Goal: Find specific page/section

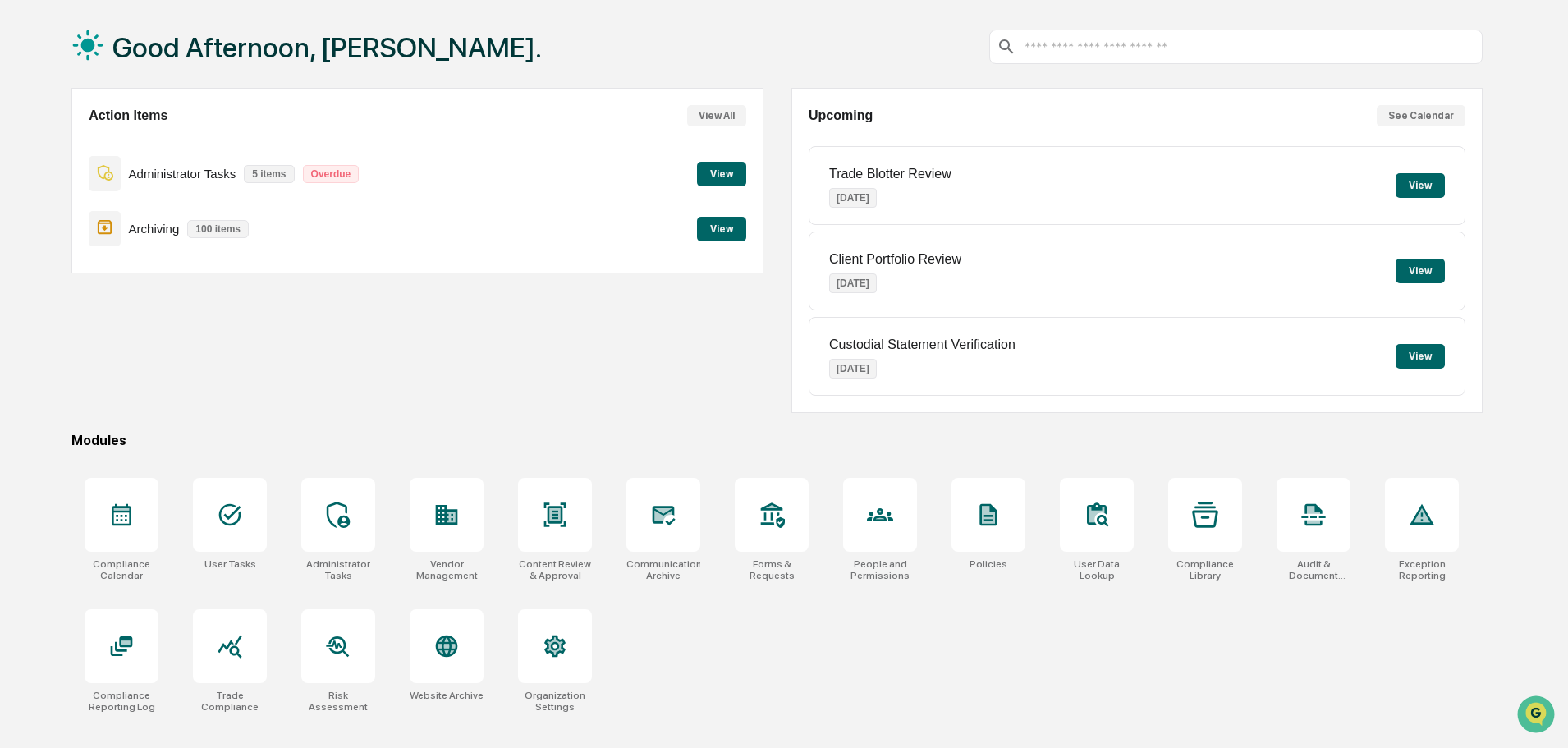
scroll to position [78, 0]
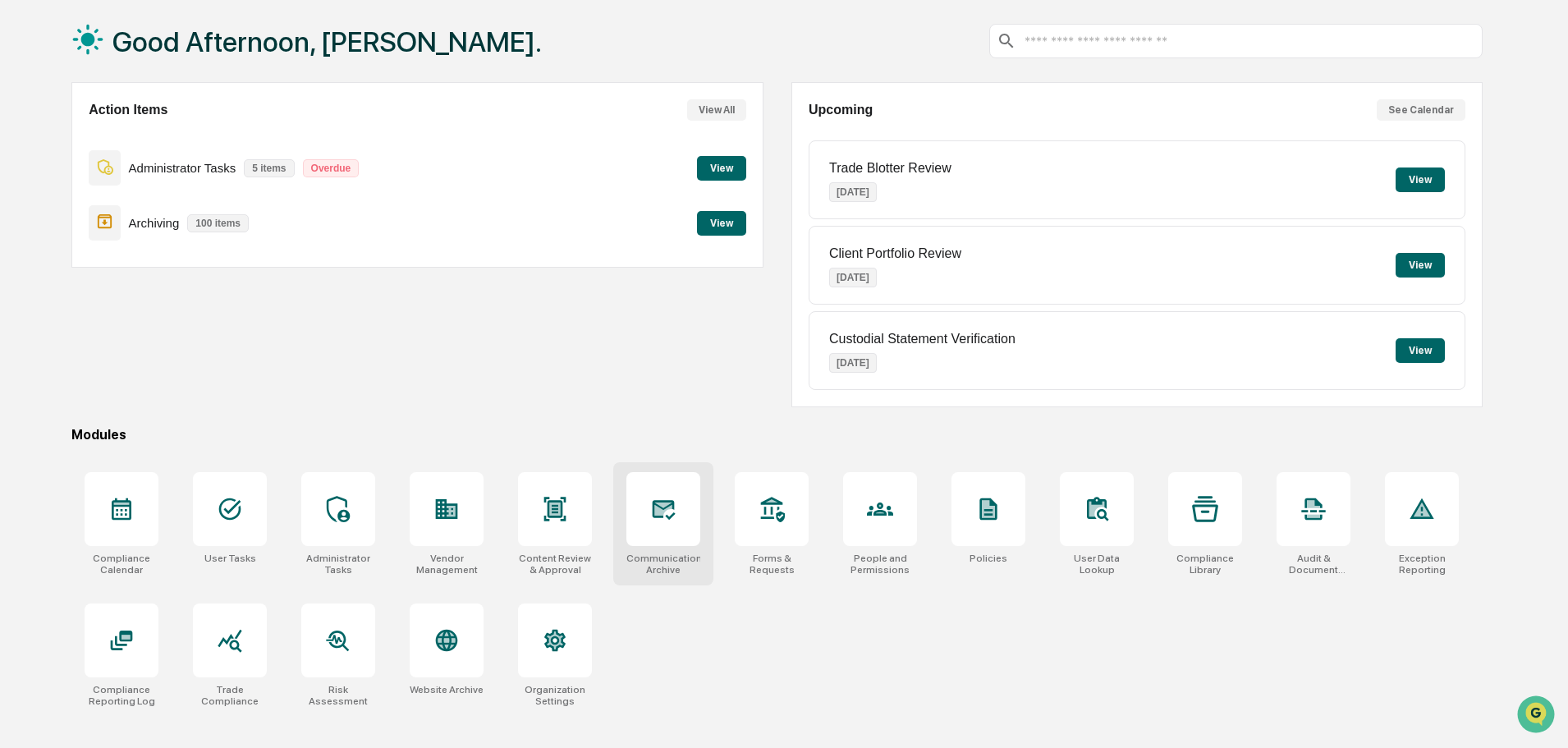
click at [641, 548] on div "Communications Archive" at bounding box center [663, 524] width 101 height 123
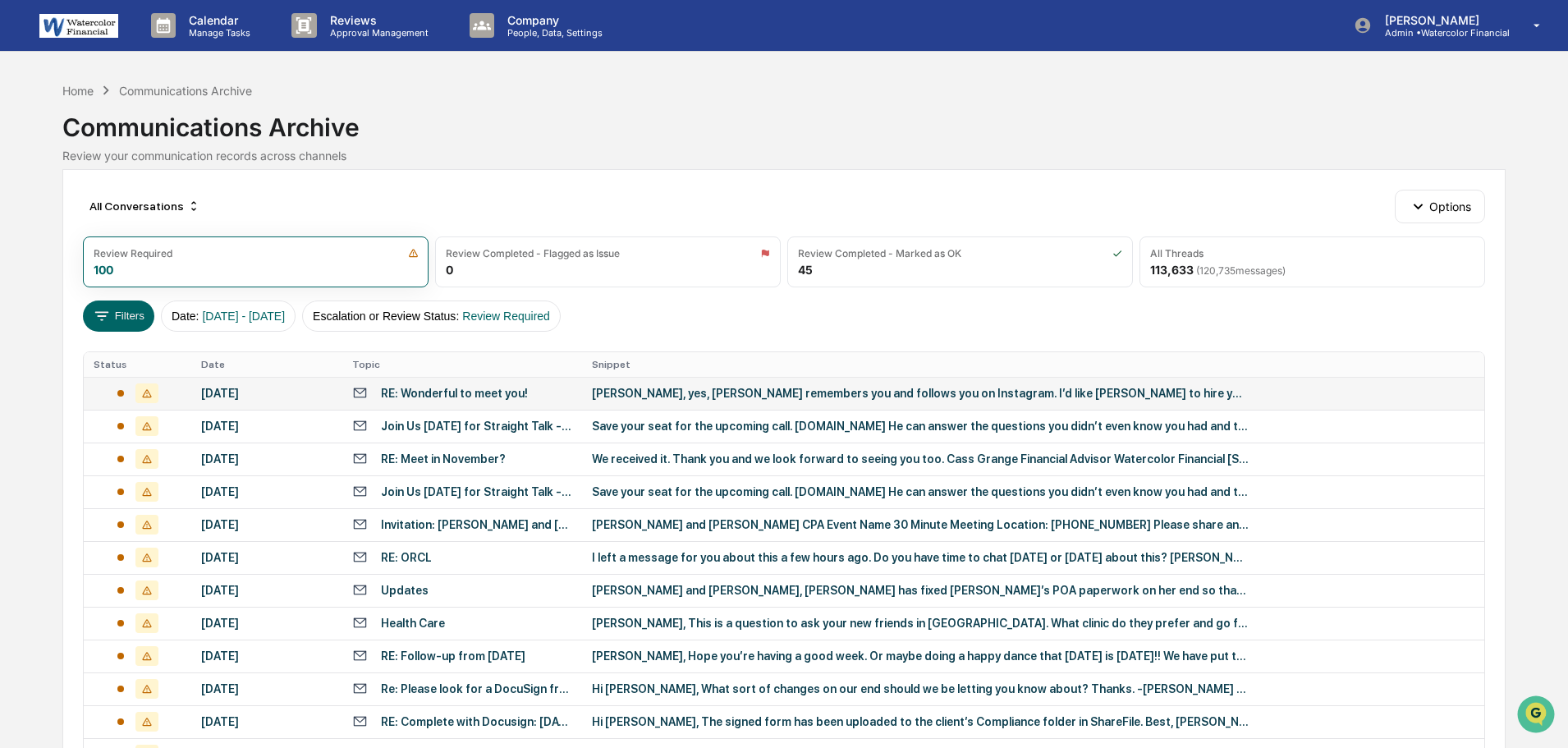
click at [936, 387] on div "[PERSON_NAME], yes, [PERSON_NAME] remembers you and follows you on Instagram. I…" at bounding box center [920, 393] width 657 height 13
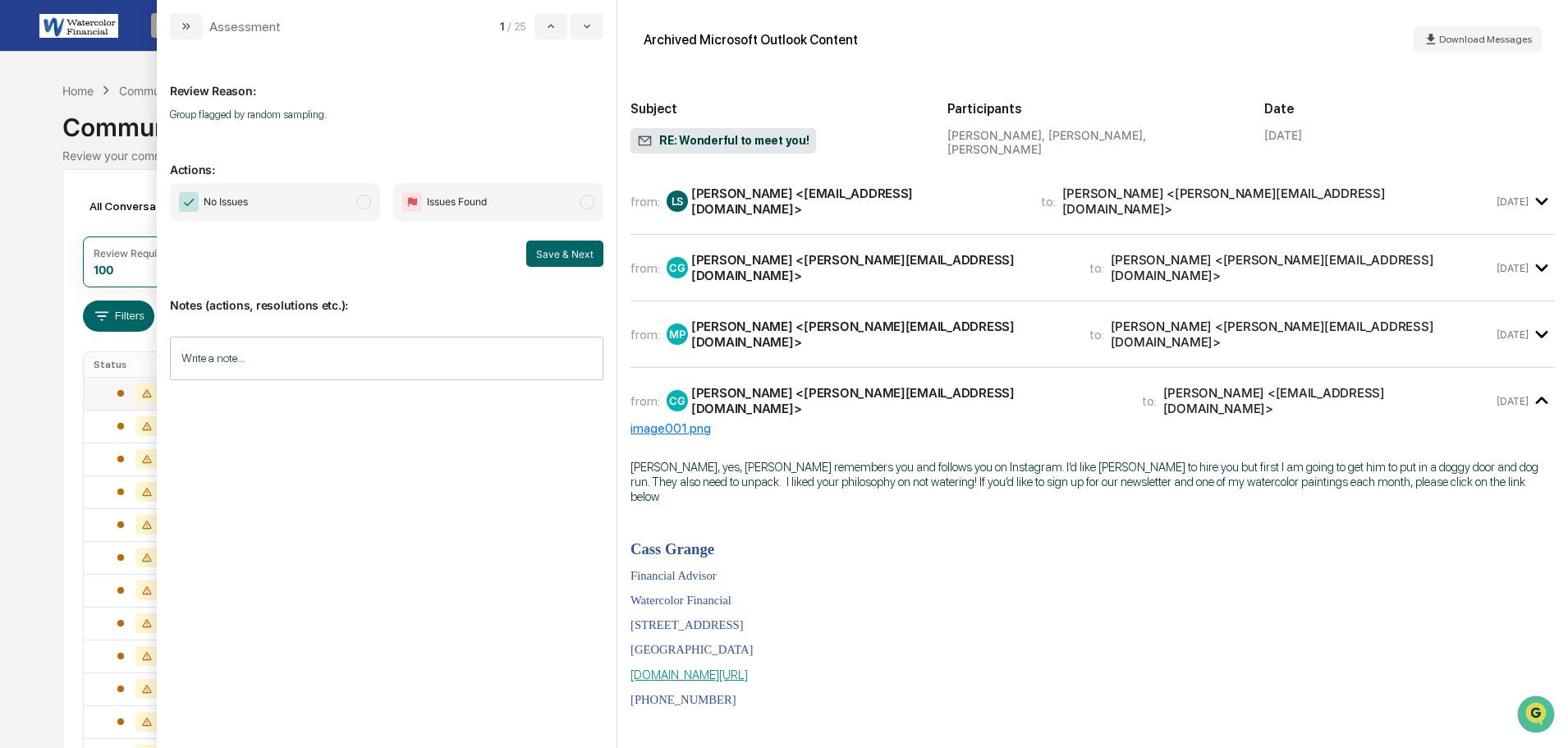
click at [809, 219] on div "from: LS [PERSON_NAME] <[EMAIL_ADDRESS][DOMAIN_NAME]> to: [PERSON_NAME] <[PERSO…" at bounding box center [1093, 208] width 924 height 53
click at [809, 203] on div "[PERSON_NAME] <[EMAIL_ADDRESS][DOMAIN_NAME]>" at bounding box center [857, 201] width 330 height 31
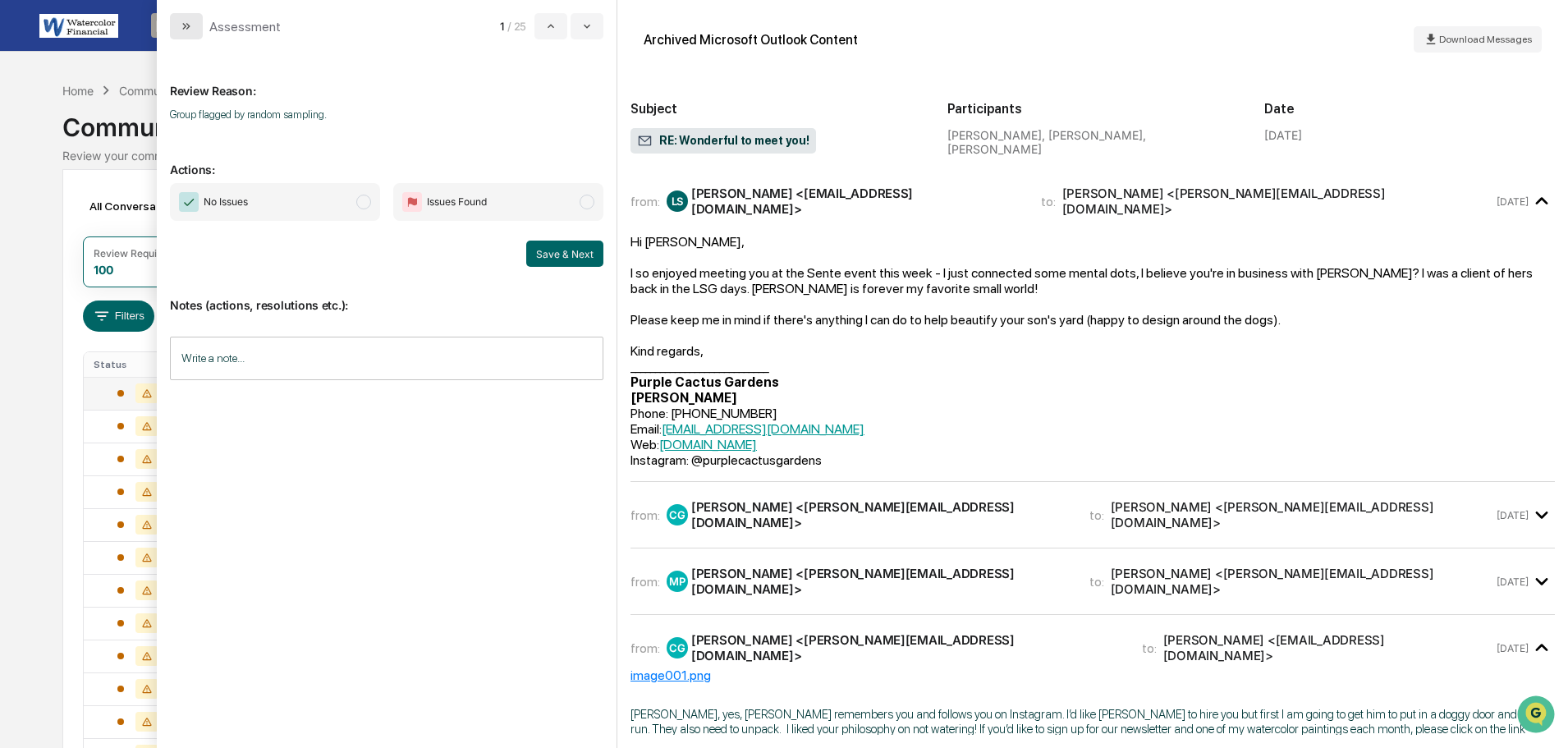
click at [191, 20] on icon "modal" at bounding box center [186, 26] width 13 height 13
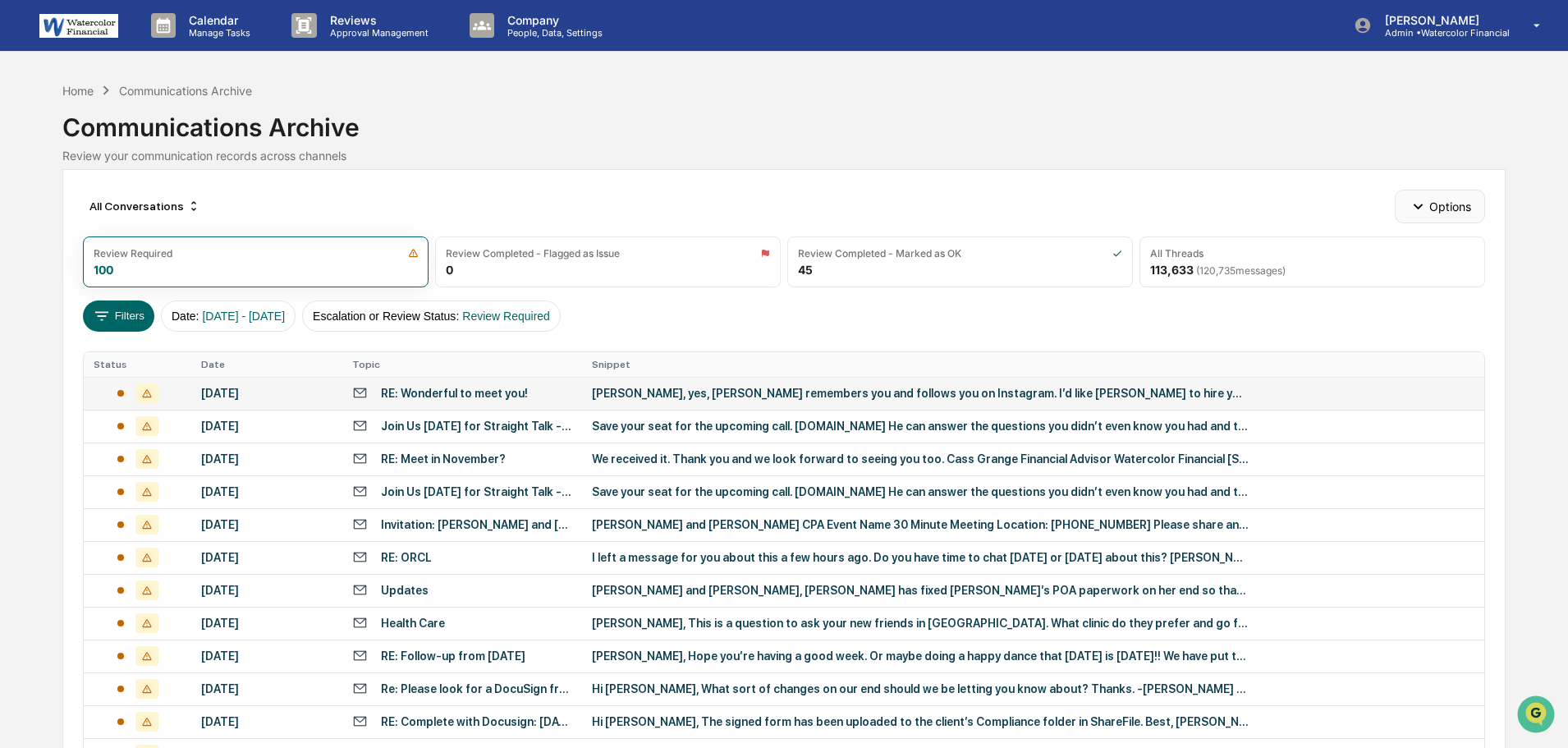
click at [1448, 210] on button "Options" at bounding box center [1439, 206] width 90 height 33
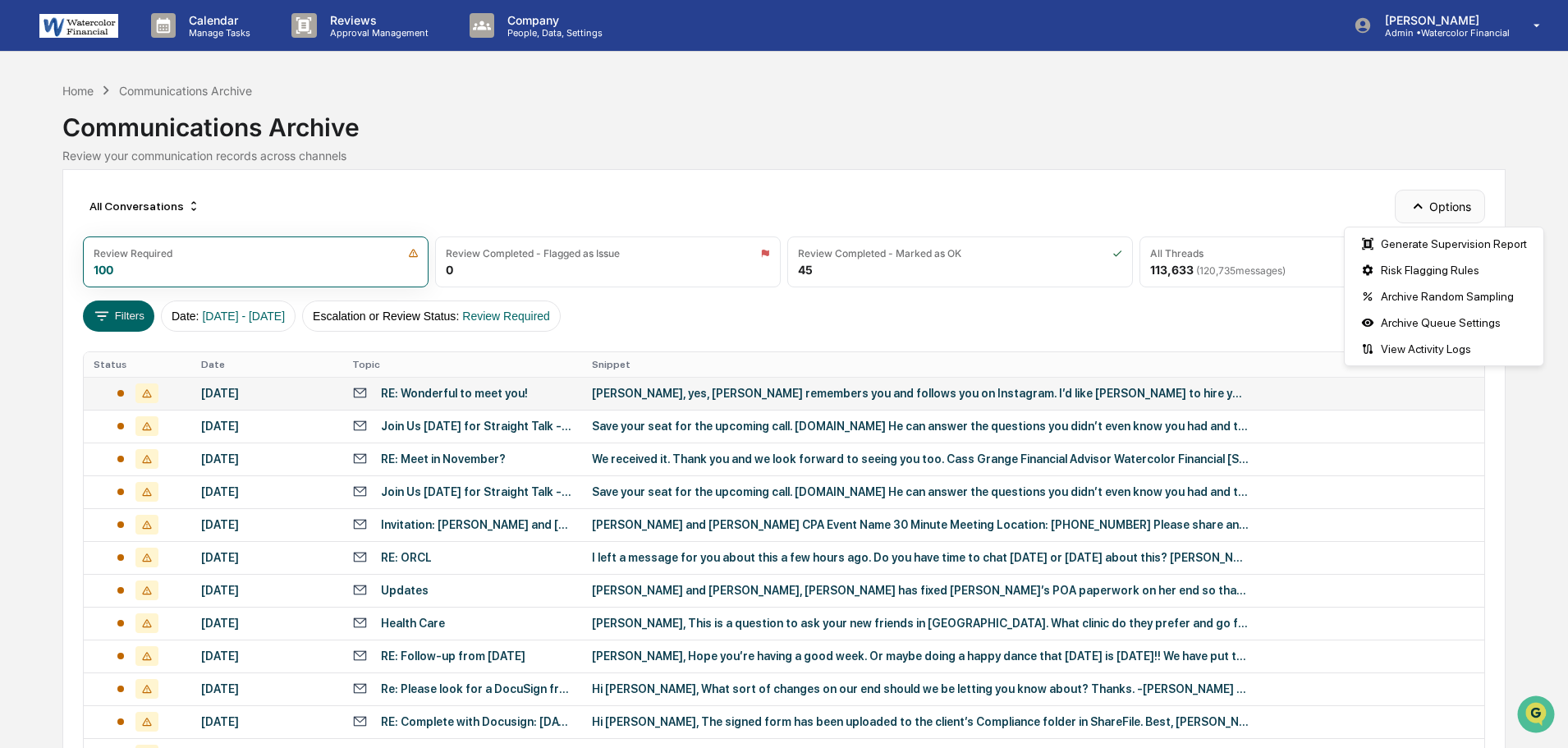
click at [1447, 199] on button "Options" at bounding box center [1439, 206] width 90 height 33
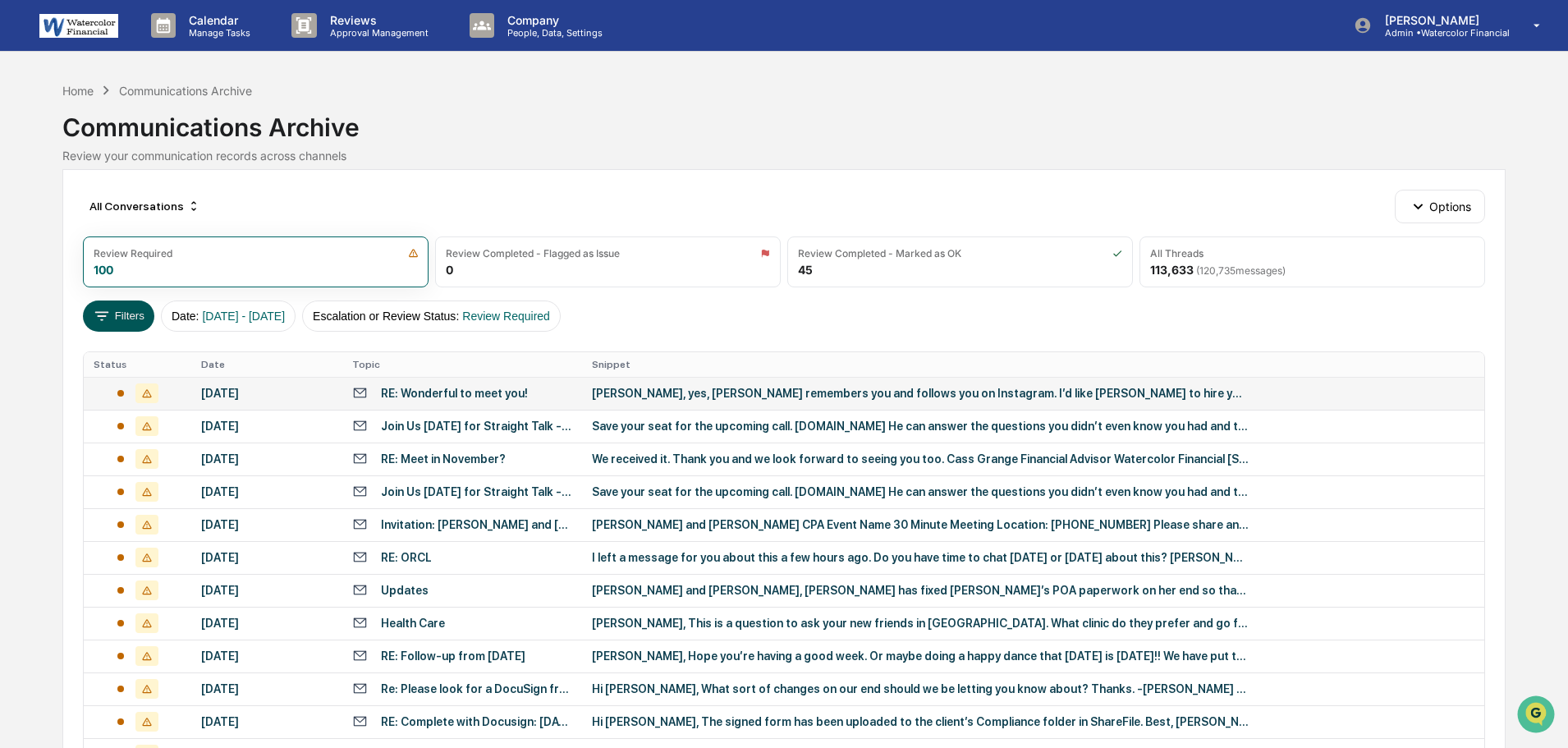
click at [113, 311] on button "Filters" at bounding box center [118, 316] width 72 height 31
